Goal: Task Accomplishment & Management: Complete application form

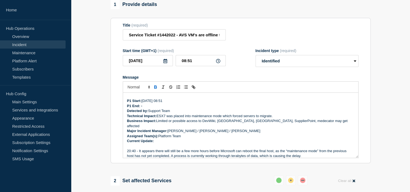
scroll to position [27, 0]
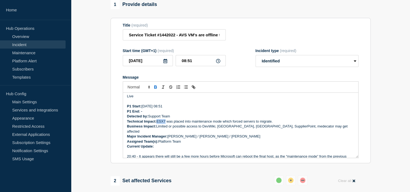
drag, startPoint x: 166, startPoint y: 125, endPoint x: 158, endPoint y: 124, distance: 7.9
click at [158, 124] on p "Technical Impact: ESX7 was placed into maintenance mode which forced servers to…" at bounding box center [240, 121] width 227 height 5
click at [160, 123] on strong "Technical Impact: Some" at bounding box center [147, 121] width 40 height 4
click at [181, 122] on p "Technical Impact: Some Vmware Hosts was placed into maintenance mode which forc…" at bounding box center [240, 121] width 227 height 5
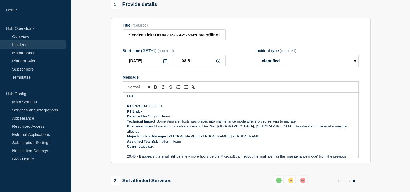
click at [184, 123] on p "Technical Impact: Some Vmware Hosts was placed into maintenance mode which forc…" at bounding box center [240, 121] width 227 height 5
click at [301, 124] on p "Technical Impact: Some Vmware hosts was placed into maintenance mode which forc…" at bounding box center [240, 121] width 227 height 5
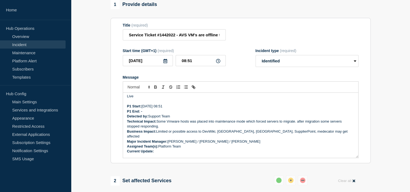
scroll to position [54, 0]
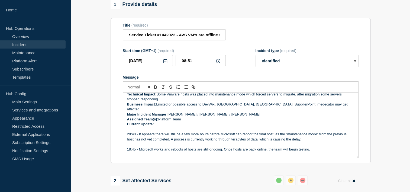
click at [172, 127] on p "Message" at bounding box center [240, 129] width 227 height 5
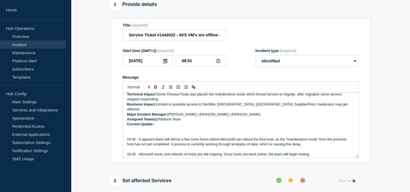
click at [138, 129] on p "Message" at bounding box center [240, 129] width 227 height 5
click at [133, 134] on p "Message" at bounding box center [240, 134] width 227 height 5
click at [136, 127] on p "Message" at bounding box center [240, 129] width 227 height 5
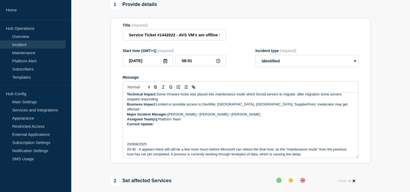
click at [135, 129] on p "Message" at bounding box center [240, 129] width 227 height 5
click at [135, 133] on p "Message" at bounding box center [240, 134] width 227 height 5
click at [167, 132] on p "07:11 -" at bounding box center [240, 134] width 227 height 5
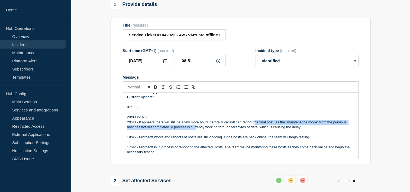
drag, startPoint x: 196, startPoint y: 126, endPoint x: 253, endPoint y: 119, distance: 58.1
click at [253, 120] on p "20:40 - It appears there will still be a few more hours before Microsoft can re…" at bounding box center [240, 125] width 227 height 10
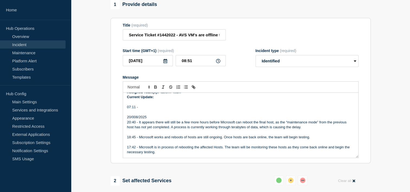
click at [270, 132] on p "Message" at bounding box center [240, 132] width 227 height 5
click at [156, 105] on p "07:11 -" at bounding box center [240, 107] width 227 height 5
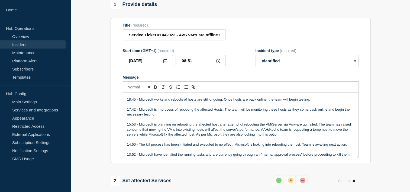
scroll to position [135, 0]
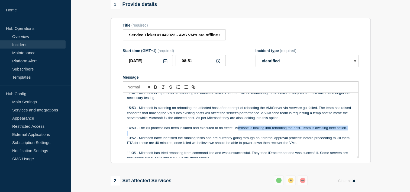
drag, startPoint x: 207, startPoint y: 129, endPoint x: 238, endPoint y: 126, distance: 31.8
click at [238, 126] on div "Incident Number: #1442022 Customer/Business Area Affected: AAH ALL Incident det…" at bounding box center [240, 125] width 235 height 65
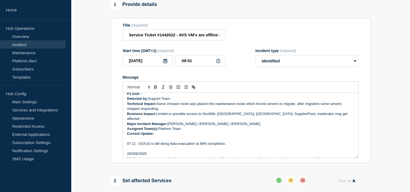
scroll to position [54, 0]
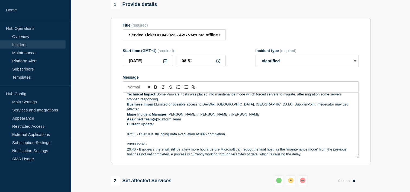
click at [237, 132] on p "07:11 - ESX10 is still doing data evacuation at 98% completion." at bounding box center [240, 134] width 227 height 5
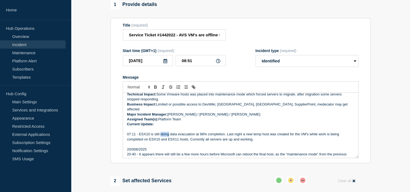
drag, startPoint x: 168, startPoint y: 132, endPoint x: 159, endPoint y: 133, distance: 8.7
click at [159, 133] on p "07:11 - ESX10 is still doing data evacuation at 98% completion. Last night a ne…" at bounding box center [240, 137] width 227 height 10
click at [239, 134] on p "07:11 - ESX10 is still progressing data evacuation at 98% completion. Last nigh…" at bounding box center [240, 137] width 227 height 10
click at [264, 129] on p "Message" at bounding box center [240, 129] width 227 height 5
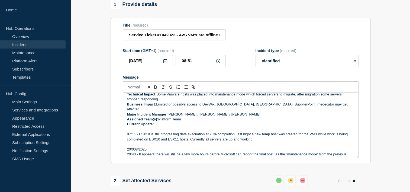
click at [237, 132] on p "07:11 - ESX10 is still progressing data evacuation at 98% completion. last nigh…" at bounding box center [240, 137] width 227 height 10
click at [291, 134] on p "07:11 - ESX10 is still progressing data evacuation at 98% completion. Last nigh…" at bounding box center [240, 137] width 227 height 10
drag, startPoint x: 317, startPoint y: 132, endPoint x: 310, endPoint y: 132, distance: 7.6
click at [310, 132] on p "07:11 - ESX10 is still progressing data evacuation at 98% completion. Last nigh…" at bounding box center [240, 137] width 227 height 10
click at [200, 136] on p "07:11 - ESX10 is still progressing data evacuation at 98% completion. Last nigh…" at bounding box center [240, 137] width 227 height 10
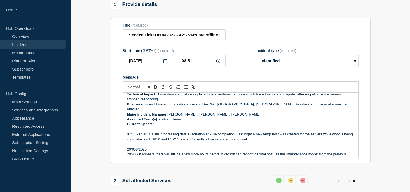
click at [270, 138] on p "07:11 - ESX10 is still progressing data evacuation at 98% completion. Last nigh…" at bounding box center [240, 137] width 227 height 10
click at [140, 132] on p "07:11 - ESX10 is still progressing data evacuation at 98% completion. Last nigh…" at bounding box center [240, 137] width 227 height 10
click at [139, 132] on p "07:11 - ESX10 is still progressing data evacuation at 98% completion. Last nigh…" at bounding box center [240, 137] width 227 height 10
drag, startPoint x: 298, startPoint y: 132, endPoint x: 328, endPoint y: 134, distance: 29.6
click at [308, 132] on p "07:11 - ESX11 is working as expected while ESX10 is still progressing data evac…" at bounding box center [240, 137] width 227 height 10
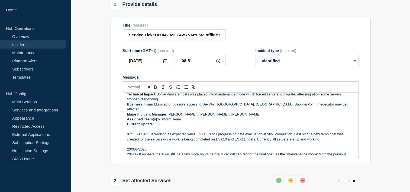
click at [329, 135] on p "07:11 - ESX11 is working as expected while ESX10 is still progressing data evac…" at bounding box center [240, 137] width 227 height 10
drag, startPoint x: 256, startPoint y: 138, endPoint x: 211, endPoint y: 139, distance: 44.7
click at [211, 139] on p "07:11 - ESX11 is working as expected while ESX10 is still progressing data evac…" at bounding box center [240, 137] width 227 height 10
click at [267, 139] on p "07:11 - ESX11 is working as expected while ESX10 is still progressing data evac…" at bounding box center [240, 137] width 227 height 10
click at [310, 138] on p "07:11 - ESX11 is working as expected while ESX10 is still progressing data evac…" at bounding box center [240, 137] width 227 height 10
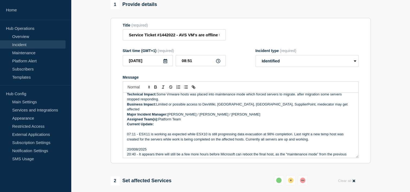
click at [291, 132] on p "07:11 - ESX11 is working as expected while ESX10 is still progressing data evac…" at bounding box center [240, 137] width 227 height 10
click at [244, 132] on p "07:11 - ESX11 is working as expected while ESX10 is still progressing data evac…" at bounding box center [240, 137] width 227 height 10
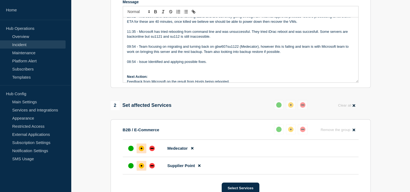
scroll to position [108, 0]
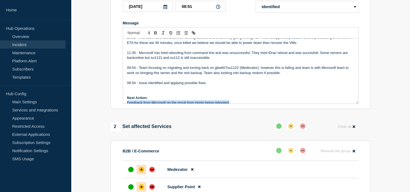
drag, startPoint x: 232, startPoint y: 101, endPoint x: 116, endPoint y: 105, distance: 116.0
click at [116, 105] on section "Title (required) Service Ticket #1442022 - AVS VM's are offline that affects De…" at bounding box center [240, 36] width 260 height 145
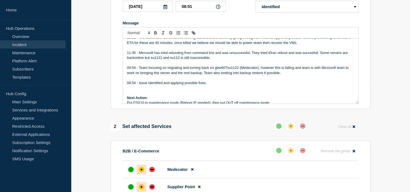
scroll to position [187, 0]
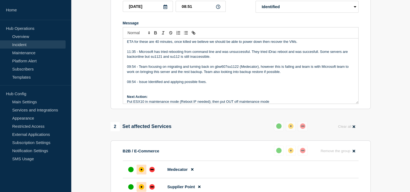
click at [282, 96] on p "Next Action:" at bounding box center [240, 96] width 227 height 5
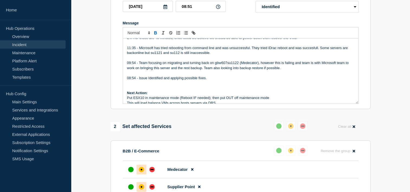
click at [220, 103] on p "This will load balance VMs across hosts servers via DRS" at bounding box center [240, 102] width 227 height 5
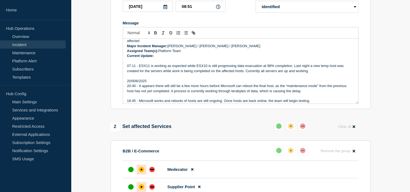
scroll to position [56, 0]
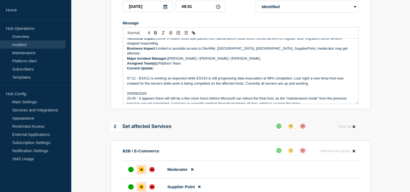
click at [134, 91] on p "20/008/2025" at bounding box center [240, 93] width 227 height 5
click at [161, 67] on p "Current Update:" at bounding box center [240, 68] width 227 height 5
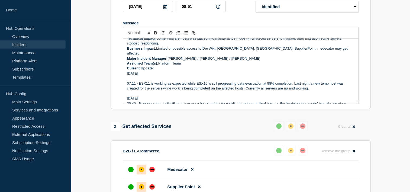
click at [128, 71] on p "[DATE]" at bounding box center [240, 73] width 227 height 5
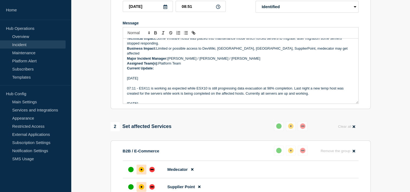
click at [169, 86] on p "07:11 - ESX11 is working as expected while ESX10 is still progressing data evac…" at bounding box center [240, 91] width 227 height 10
click at [242, 81] on p "Message" at bounding box center [240, 83] width 227 height 5
click at [320, 94] on p "07:11 - ESX11 is working as expected while ESX10 is still progressing data evac…" at bounding box center [240, 91] width 227 height 10
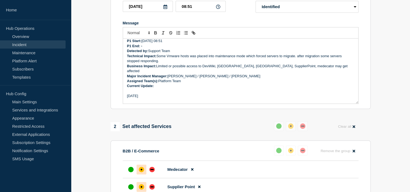
scroll to position [29, 0]
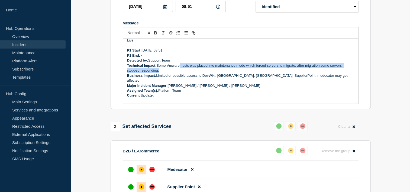
drag, startPoint x: 181, startPoint y: 69, endPoint x: 224, endPoint y: 76, distance: 43.8
click at [223, 73] on p "Technical Impact: Some Vmware hosts was placed into maintenance mode which forc…" at bounding box center [240, 68] width 227 height 10
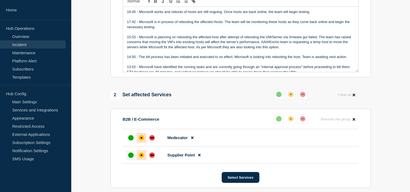
scroll to position [162, 0]
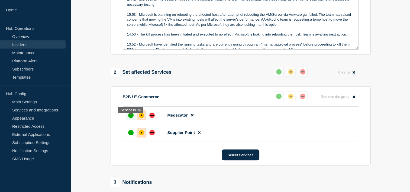
click at [130, 118] on div "up" at bounding box center [130, 114] width 5 height 5
click at [130, 135] on div "up" at bounding box center [130, 132] width 5 height 5
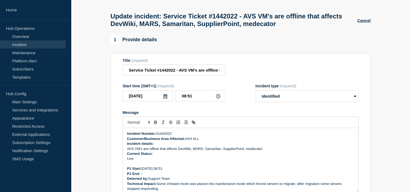
scroll to position [0, 0]
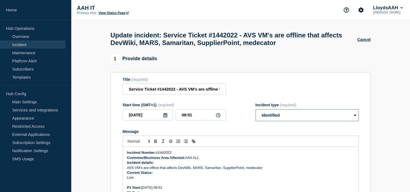
click at [294, 114] on select "Select option Investigating Identified Monitoring Resolved" at bounding box center [306, 115] width 103 height 12
select select "monitoring"
click at [255, 112] on select "Select option Investigating Identified Monitoring Resolved" at bounding box center [306, 115] width 103 height 12
click at [257, 133] on div "Message" at bounding box center [241, 131] width 236 height 4
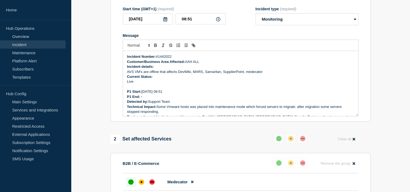
scroll to position [95, 0]
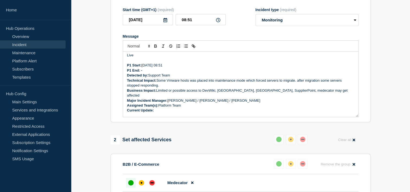
click at [185, 84] on p "Technical Impact: Some Vmware hosts was placed into maintenance mode which forc…" at bounding box center [240, 83] width 227 height 10
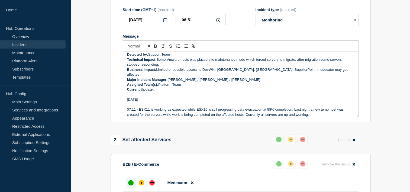
scroll to position [81, 0]
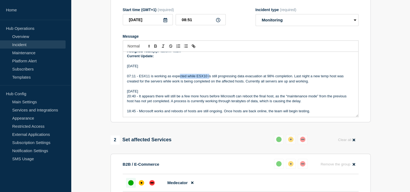
drag, startPoint x: 178, startPoint y: 77, endPoint x: 209, endPoint y: 75, distance: 31.2
click at [209, 75] on p "07:11 - ESX11 is working as expected while ESX10 is still progressing data evac…" at bounding box center [240, 79] width 227 height 10
click at [235, 80] on p "07:11 - ESX11 is working as expected while ESX10 is still progressing data evac…" at bounding box center [240, 79] width 227 height 10
drag, startPoint x: 213, startPoint y: 72, endPoint x: 245, endPoint y: 77, distance: 31.8
click at [241, 77] on p "07:11 - ESX11 is working as expected while ESX10 is still progressing data evac…" at bounding box center [240, 79] width 227 height 10
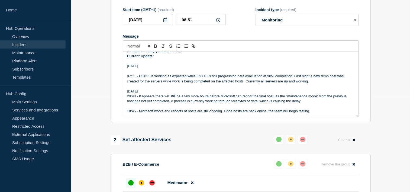
click at [264, 77] on p "07:11 - ESX11 is working as expected while ESX10 is still progressing data evac…" at bounding box center [240, 79] width 227 height 10
drag, startPoint x: 172, startPoint y: 80, endPoint x: 210, endPoint y: 83, distance: 37.4
click at [205, 82] on p "07:11 - ESX11 is working as expected while ESX10 is still progressing data evac…" at bounding box center [240, 79] width 227 height 10
click at [235, 95] on p "20:40 - It appears there will still be a few more hours before Microsoft can re…" at bounding box center [240, 99] width 227 height 10
click at [309, 79] on p "07:11 - ESX11 is working as expected while ESX10 is still progressing data evac…" at bounding box center [240, 79] width 227 height 10
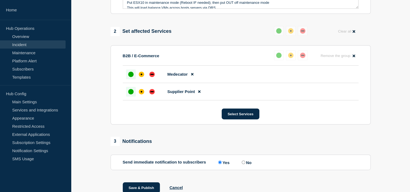
scroll to position [230, 0]
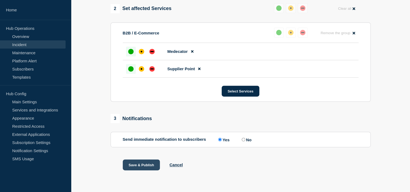
click at [152, 163] on button "Save & Publish" at bounding box center [141, 164] width 37 height 11
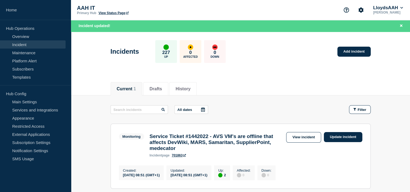
scroll to position [73, 0]
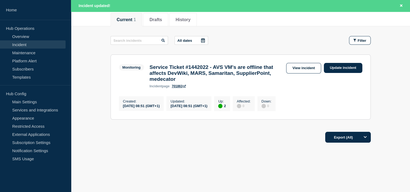
click at [246, 147] on footer "Export (All)" at bounding box center [240, 140] width 339 height 24
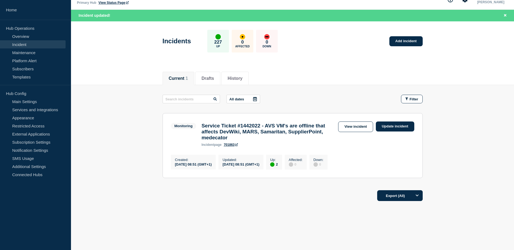
scroll to position [15, 0]
